Goal: Book appointment/travel/reservation

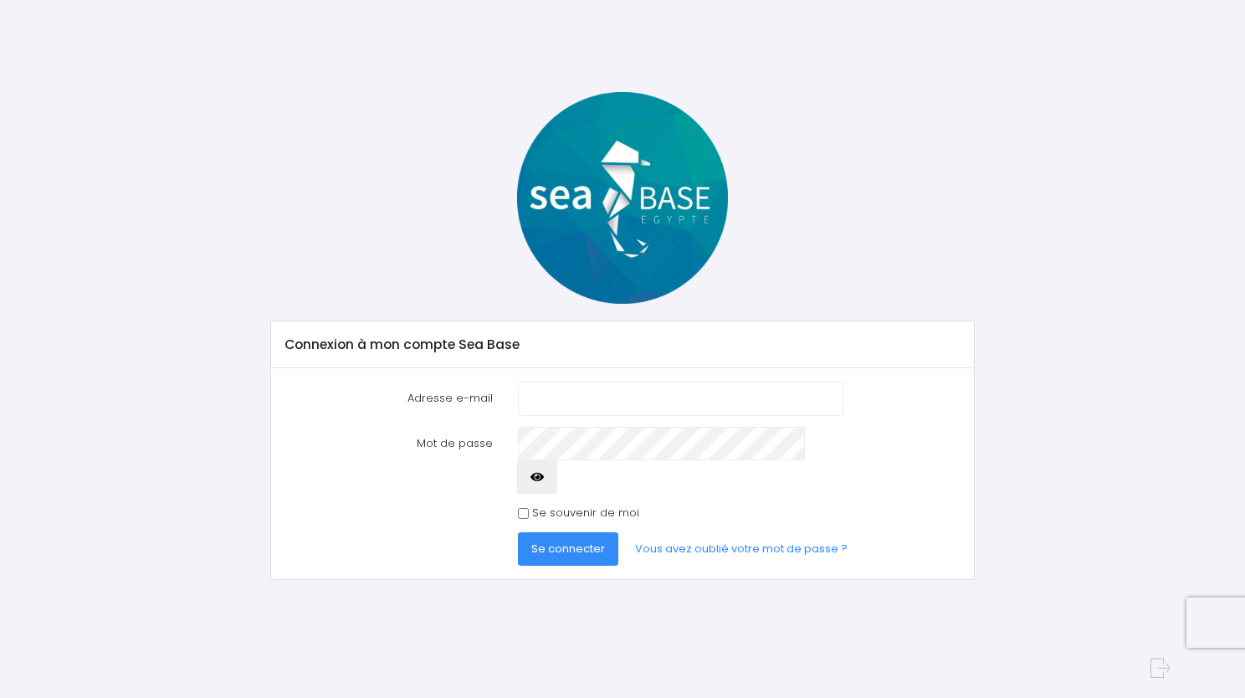
click at [563, 396] on input "Adresse e-mail" at bounding box center [680, 398] width 325 height 33
type input "[EMAIL_ADDRESS][DOMAIN_NAME]"
click at [517, 460] on button "button" at bounding box center [537, 476] width 40 height 33
click at [518, 508] on input "Se souvenir de moi" at bounding box center [523, 513] width 11 height 11
checkbox input "true"
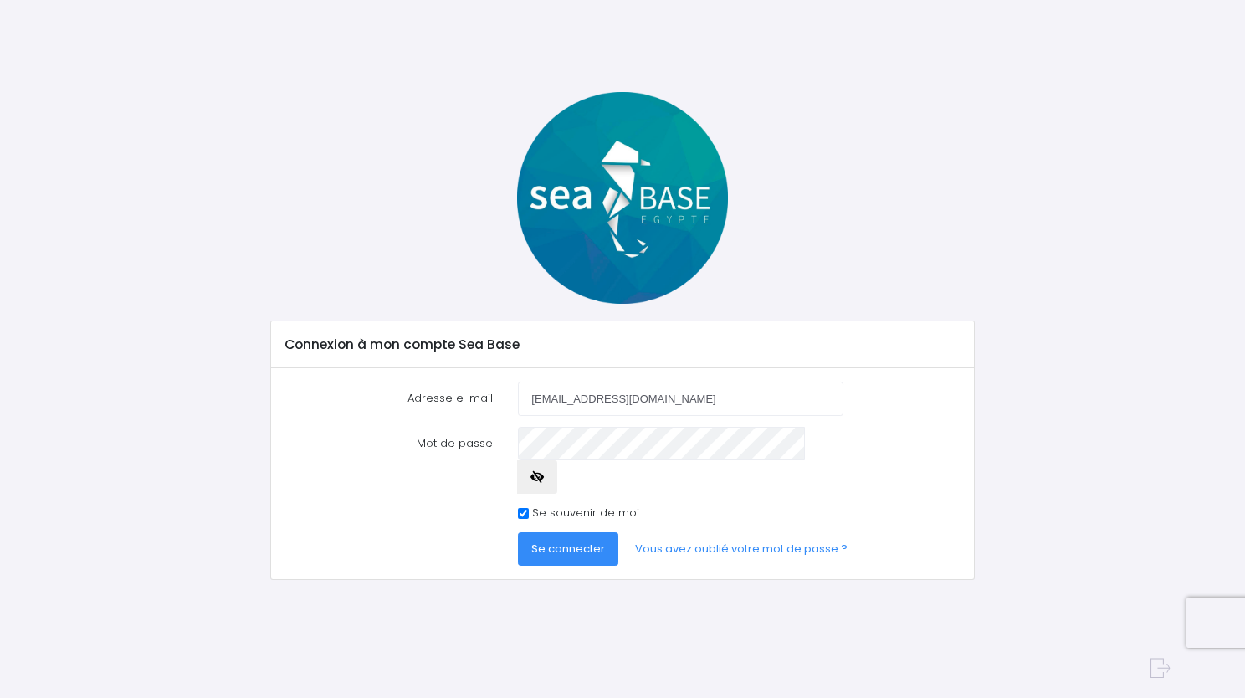
click at [518, 532] on button "Se connecter" at bounding box center [568, 548] width 100 height 33
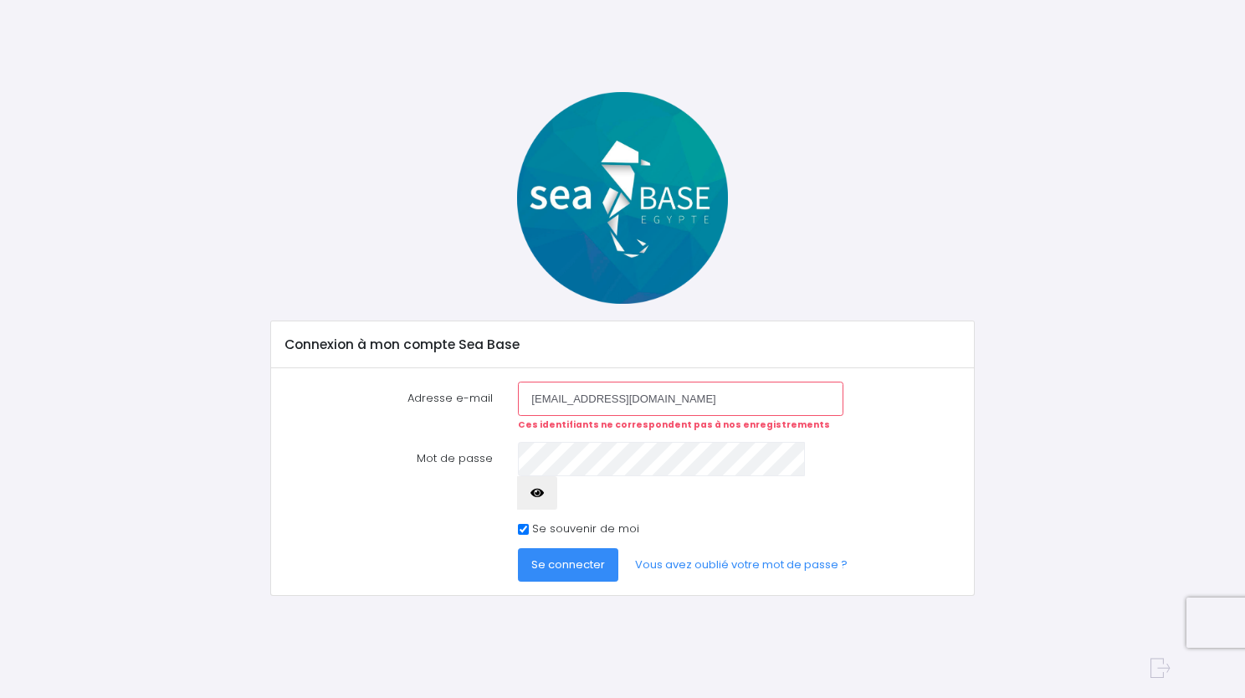
click at [151, 470] on div "Connexion à mon compte Sea Base Adresse e-mail bcousantien@gmail.com Ces identi…" at bounding box center [622, 344] width 1094 height 504
drag, startPoint x: 519, startPoint y: 484, endPoint x: 520, endPoint y: 494, distance: 10.2
click at [519, 487] on form "Adresse e-mail bcousantien@gmail.com Ces identifiants ne correspondent pas à no…" at bounding box center [622, 482] width 676 height 200
click at [525, 520] on div "Se souvenir de moi" at bounding box center [680, 528] width 325 height 17
click at [522, 524] on input "Se souvenir de moi" at bounding box center [523, 529] width 11 height 11
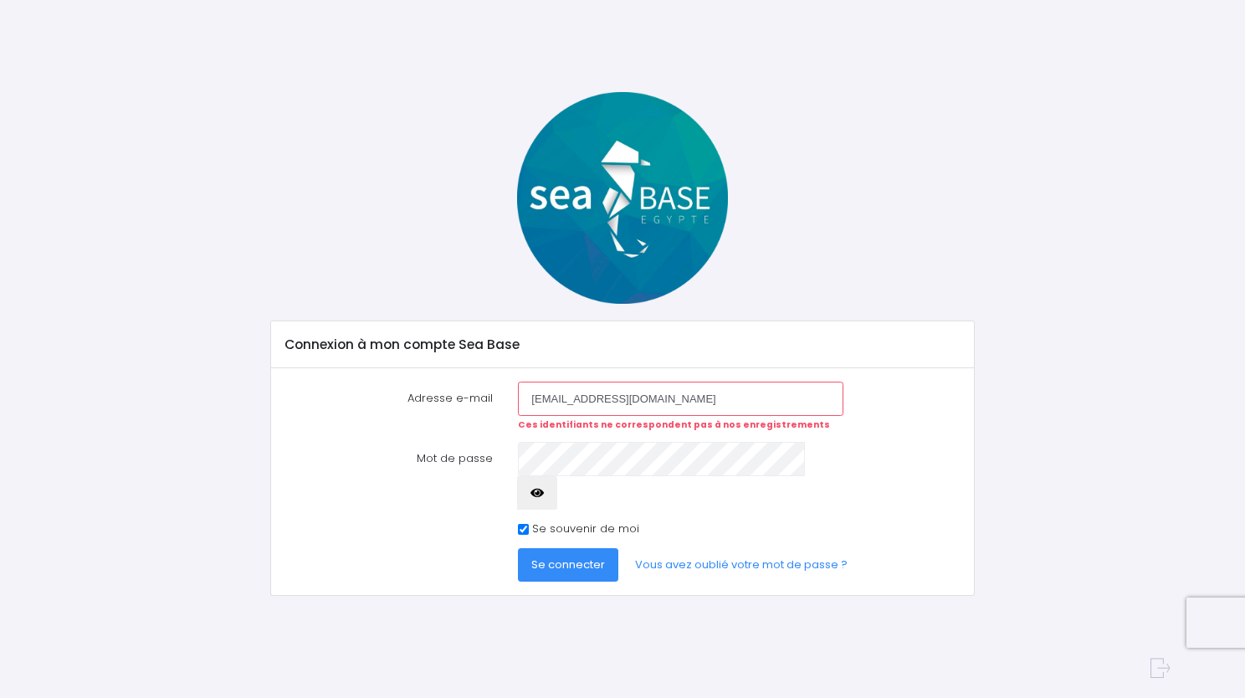
checkbox input "false"
click at [541, 548] on button "Se connecter" at bounding box center [568, 564] width 100 height 33
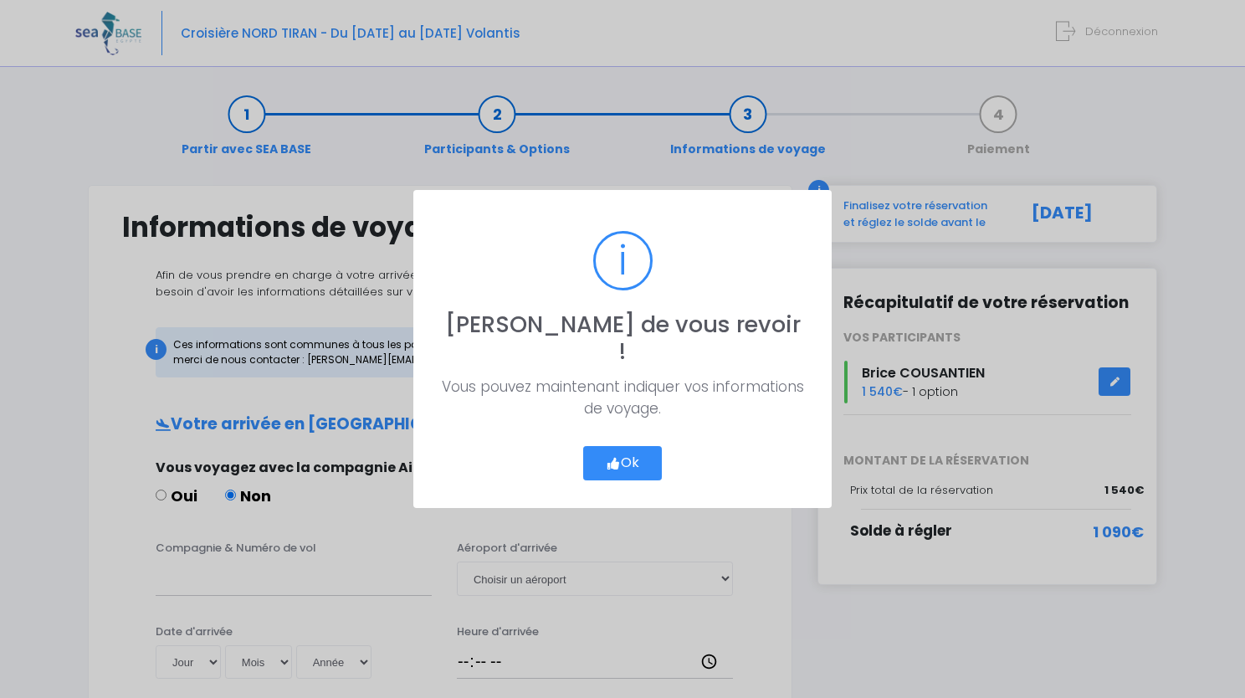
click at [628, 451] on button "Ok" at bounding box center [622, 463] width 79 height 35
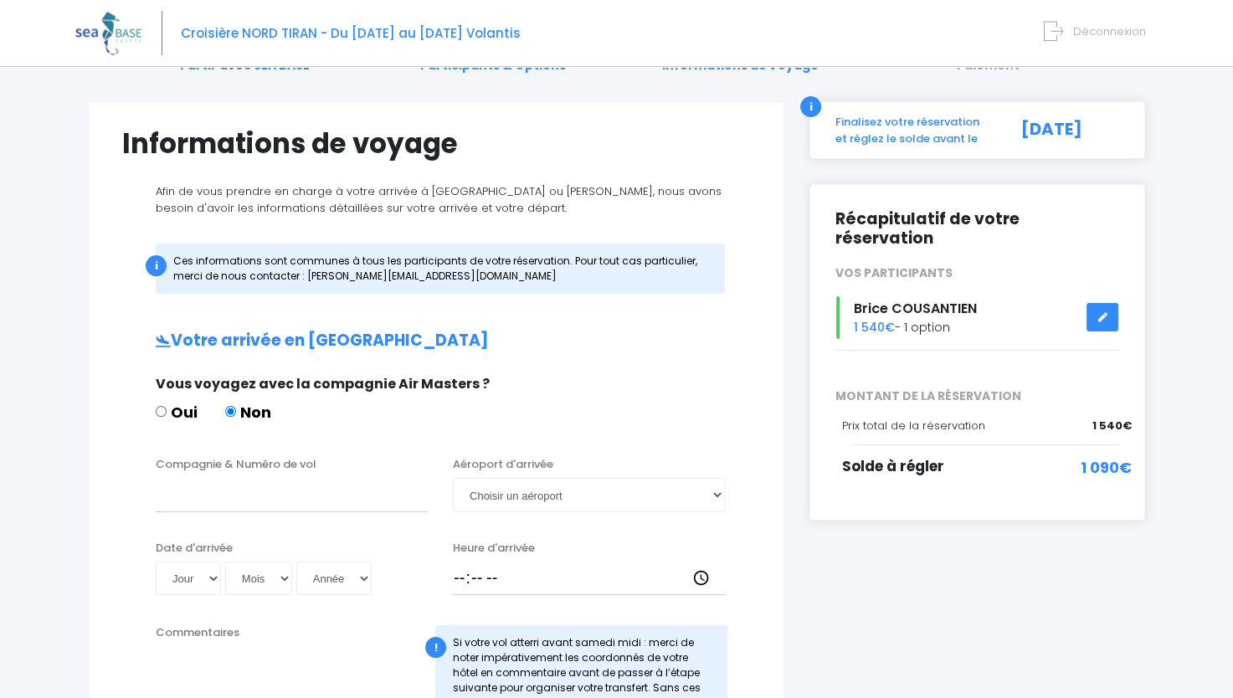
scroll to position [167, 0]
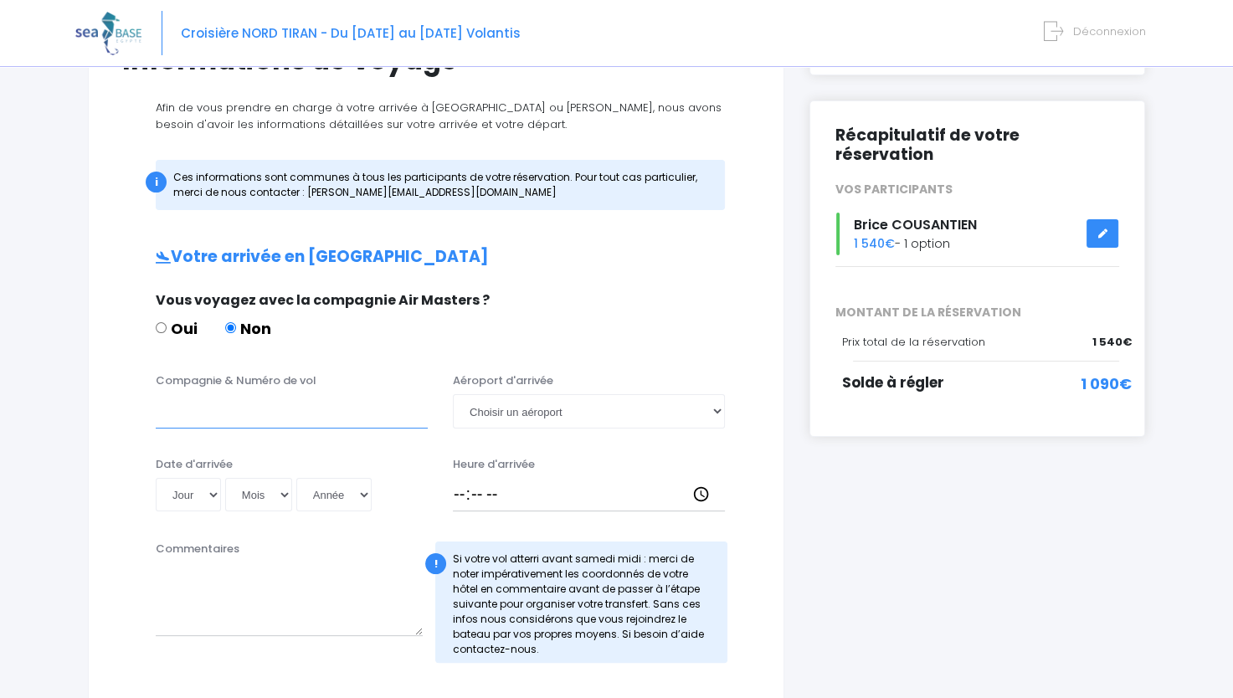
click at [286, 421] on input "Compagnie & Numéro de vol" at bounding box center [292, 410] width 272 height 33
click at [581, 405] on select "Choisir un aéroport Hurghada Marsa Alam" at bounding box center [589, 410] width 272 height 33
select select "Hurghada"
click at [453, 394] on select "Choisir un aéroport Hurghada Marsa Alam" at bounding box center [589, 410] width 272 height 33
click at [527, 492] on input "Heure d'arrivée" at bounding box center [589, 494] width 272 height 33
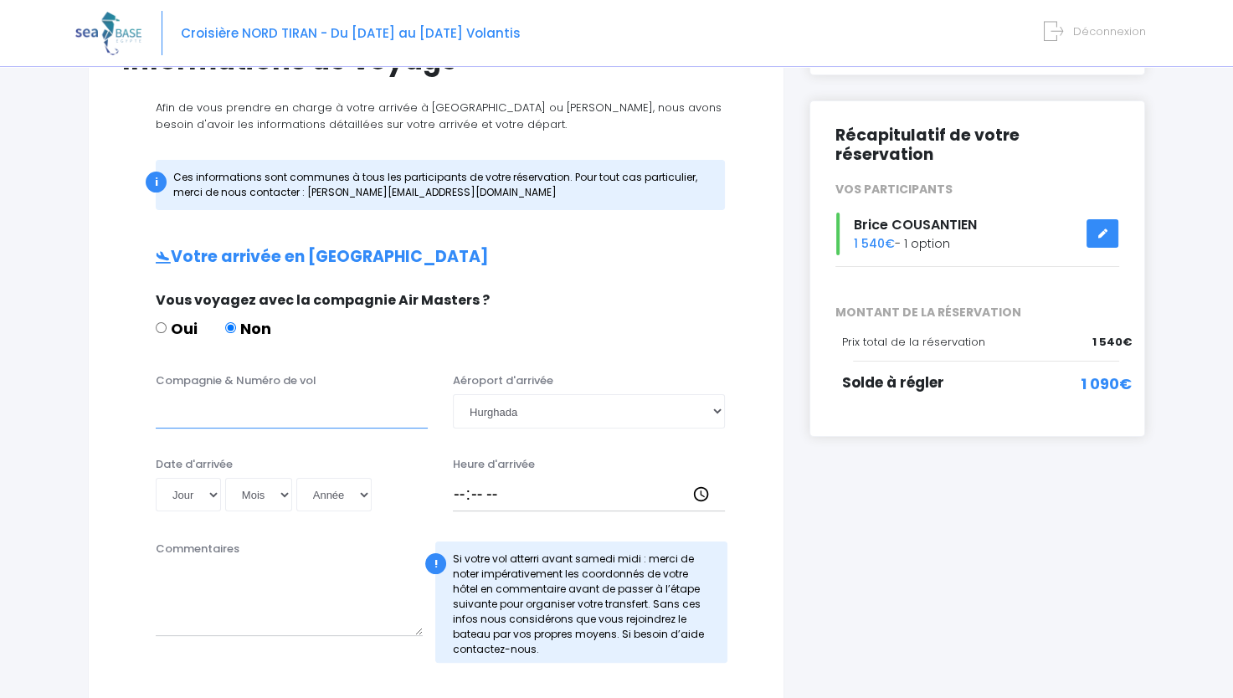
click at [245, 407] on input "Compagnie & Numéro de vol" at bounding box center [292, 410] width 272 height 33
type input "easyjet -"
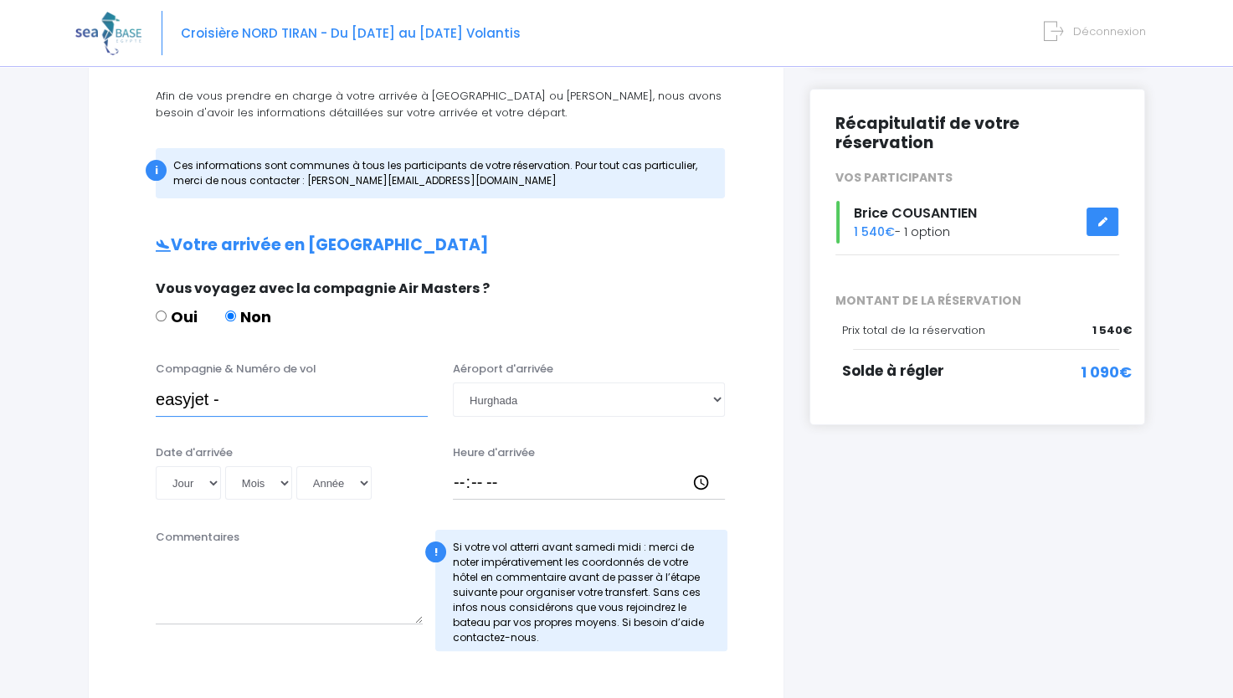
scroll to position [0, 0]
